Goal: Information Seeking & Learning: Check status

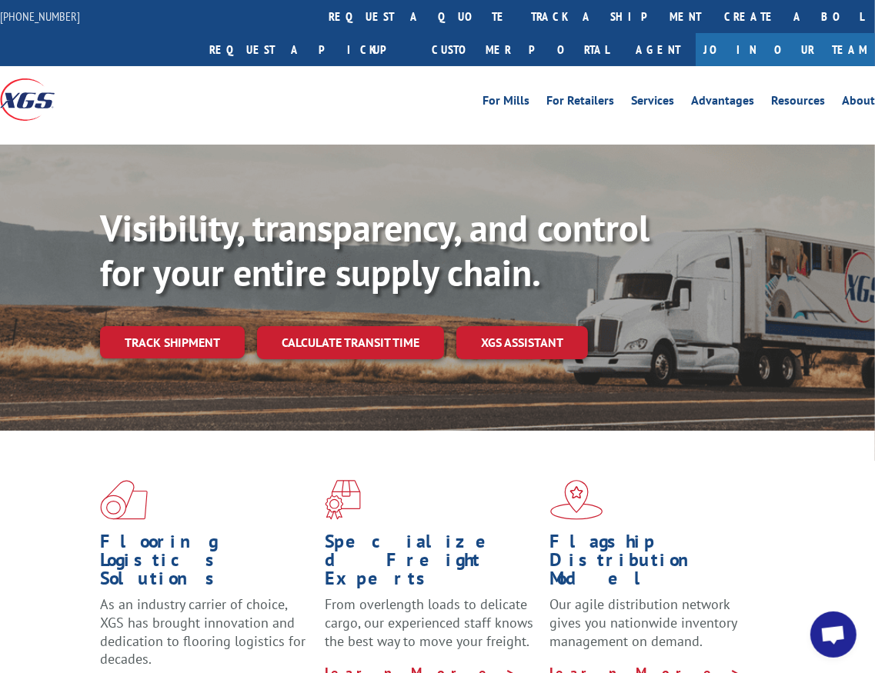
scroll to position [1319, 0]
click at [519, 12] on link "track a shipment" at bounding box center [615, 16] width 193 height 33
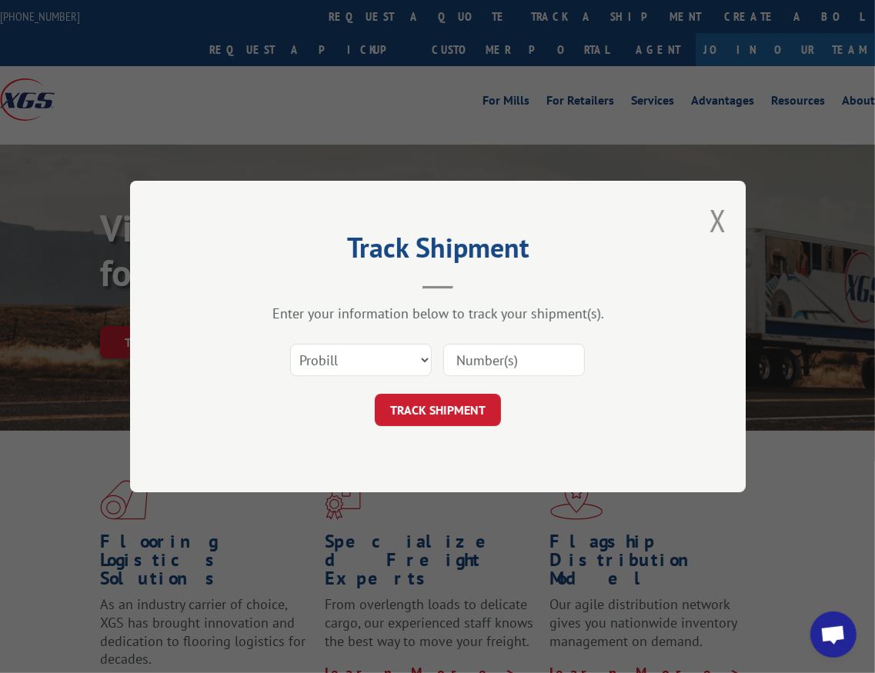
drag, startPoint x: 537, startPoint y: 362, endPoint x: 507, endPoint y: 368, distance: 30.6
click at [536, 362] on input at bounding box center [514, 360] width 142 height 32
paste input "461966"
type input "461966"
drag, startPoint x: 382, startPoint y: 364, endPoint x: 381, endPoint y: 373, distance: 9.4
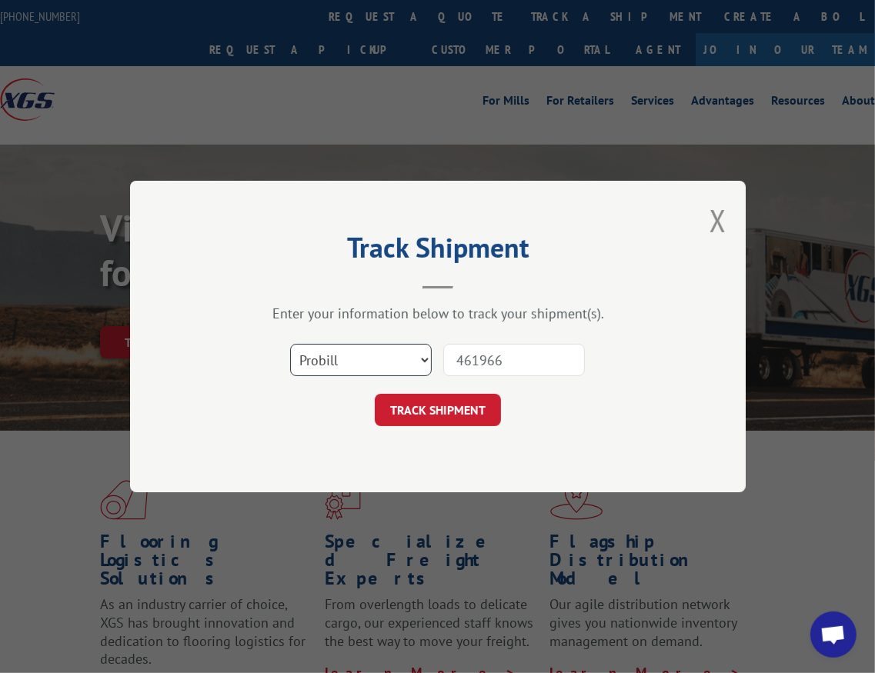
click at [382, 364] on select "Select category... Probill BOL PO" at bounding box center [361, 360] width 142 height 32
select select "bol"
click at [290, 344] on select "Select category... Probill BOL PO" at bounding box center [361, 360] width 142 height 32
click at [439, 411] on button "TRACK SHIPMENT" at bounding box center [438, 410] width 126 height 32
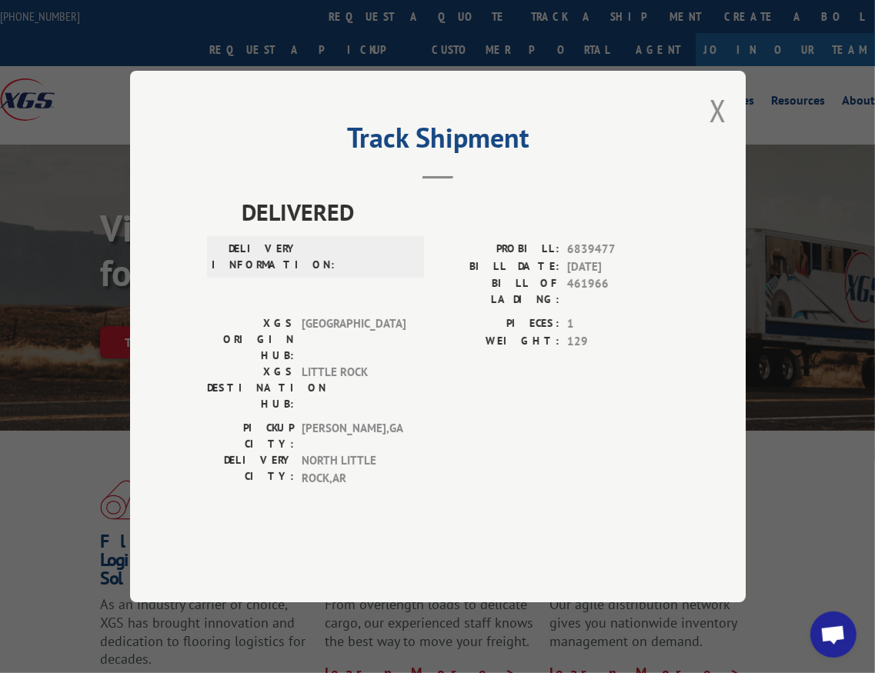
click at [715, 131] on button "Close modal" at bounding box center [717, 110] width 17 height 41
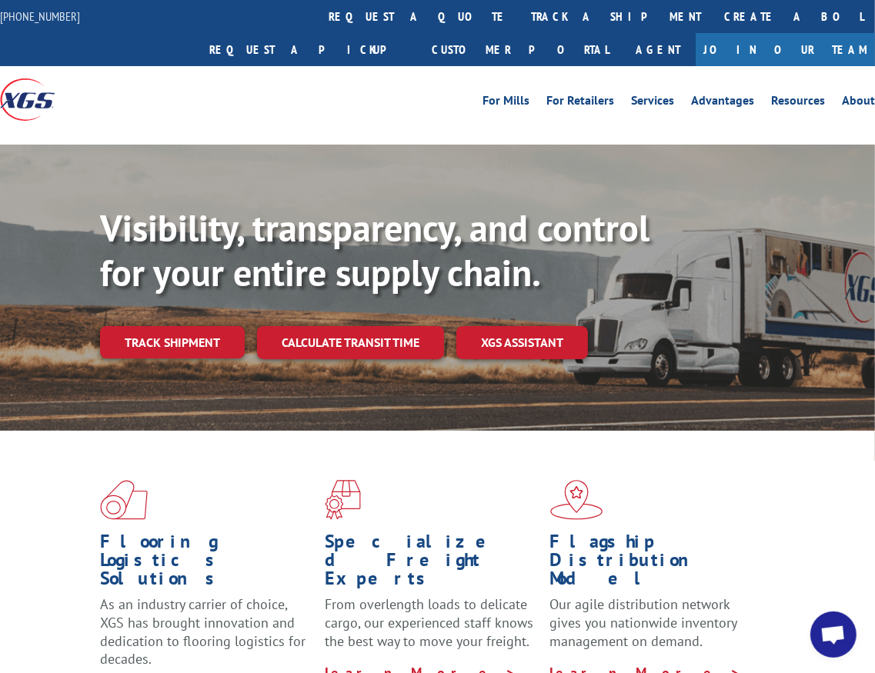
click at [519, 14] on link "track a shipment" at bounding box center [615, 16] width 193 height 33
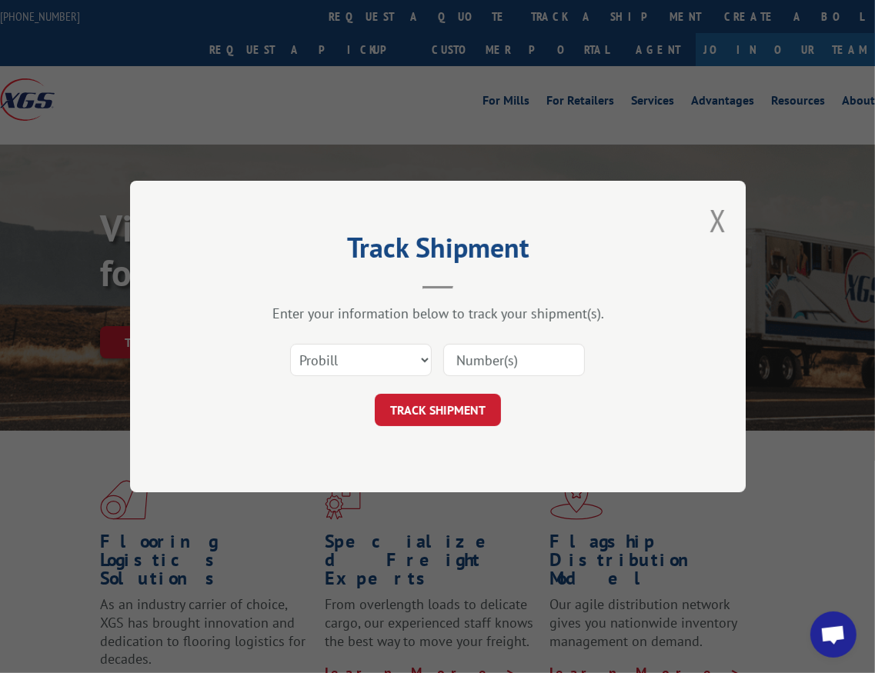
click at [472, 360] on input at bounding box center [514, 360] width 142 height 32
click at [411, 358] on select "Select category... Probill BOL PO" at bounding box center [361, 360] width 142 height 32
select select "bol"
click at [290, 344] on select "Select category... Probill BOL PO" at bounding box center [361, 360] width 142 height 32
click at [500, 358] on input at bounding box center [514, 360] width 142 height 32
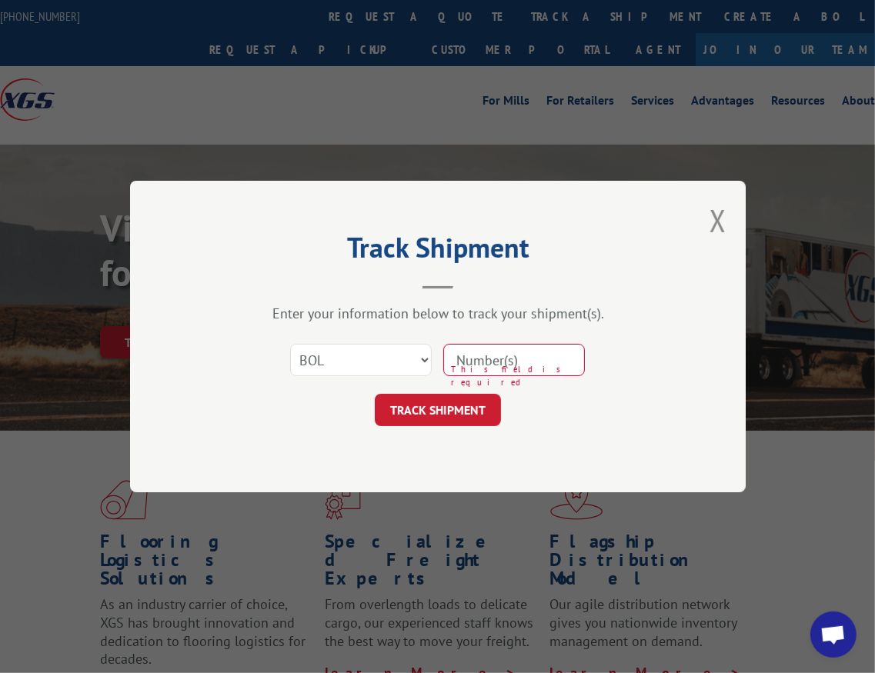
paste input "262745"
type input "262745"
click at [442, 394] on button "TRACK SHIPMENT" at bounding box center [438, 410] width 126 height 32
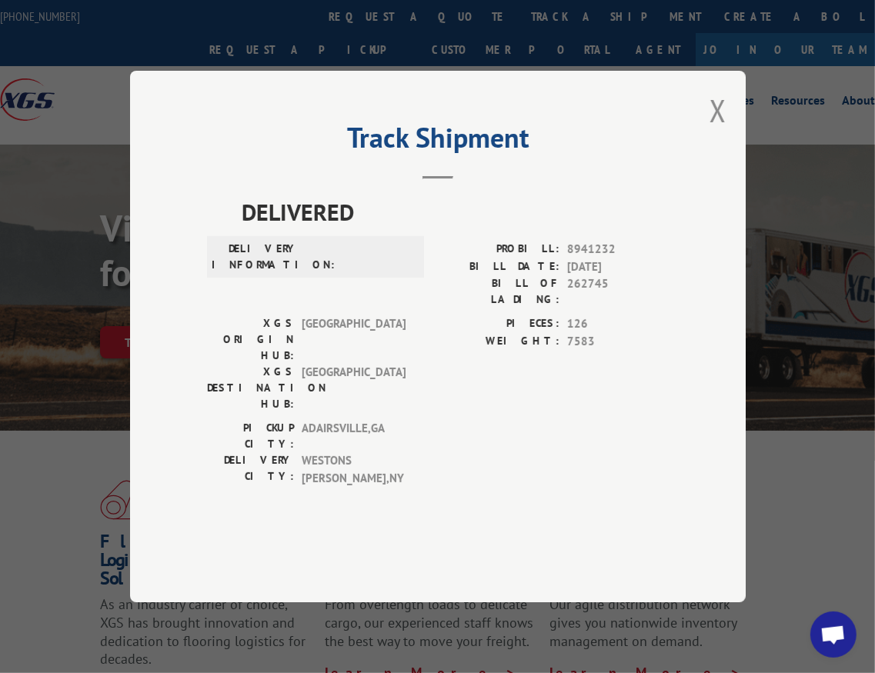
click at [717, 131] on button "Close modal" at bounding box center [717, 110] width 17 height 41
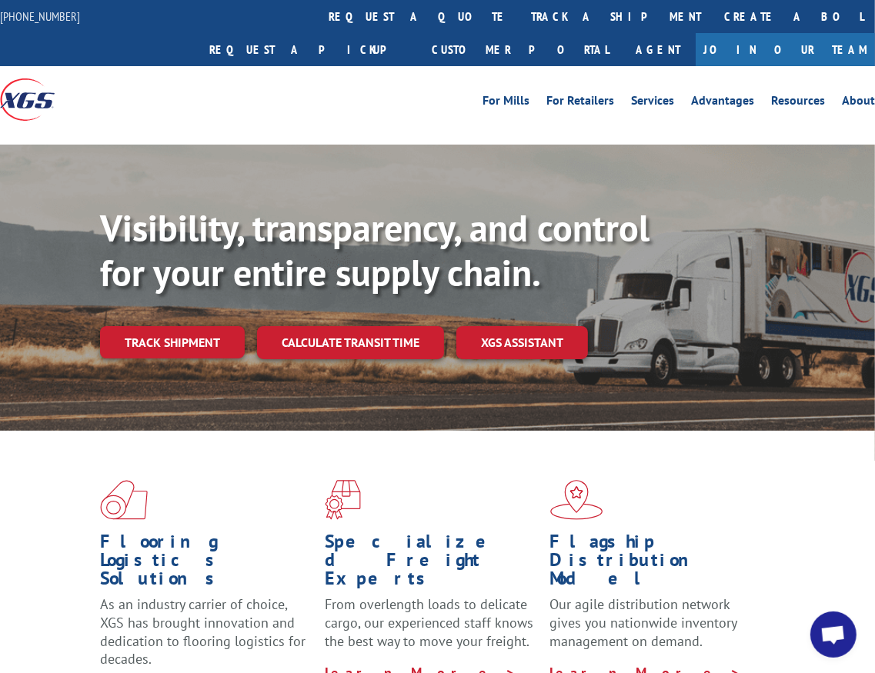
scroll to position [1281, 0]
